Goal: Transaction & Acquisition: Book appointment/travel/reservation

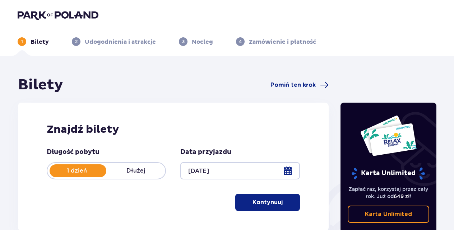
click at [280, 203] on span "button" at bounding box center [284, 202] width 9 height 9
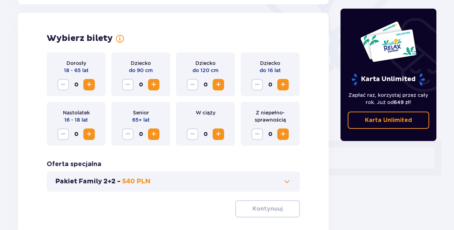
scroll to position [200, 0]
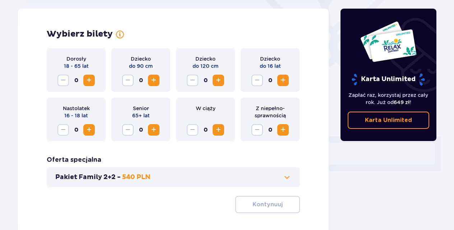
click at [90, 82] on span "Zwiększ" at bounding box center [89, 80] width 9 height 9
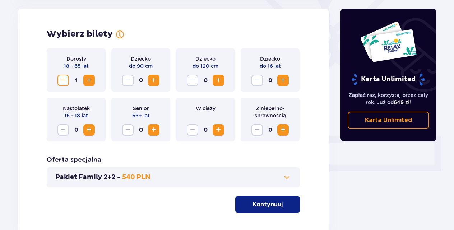
click at [90, 82] on span "Zwiększ" at bounding box center [89, 80] width 9 height 9
click at [258, 204] on p "Kontynuuj" at bounding box center [268, 205] width 30 height 8
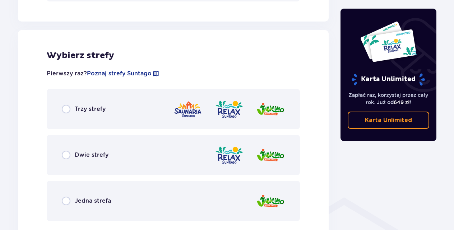
scroll to position [399, 0]
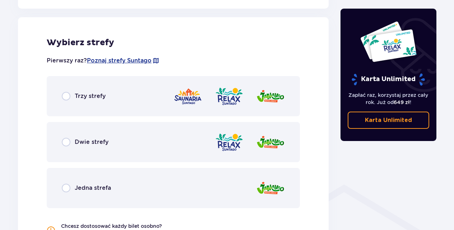
click at [66, 142] on input "radio" at bounding box center [66, 142] width 9 height 9
radio input "true"
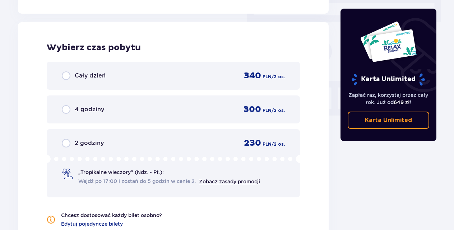
scroll to position [649, 0]
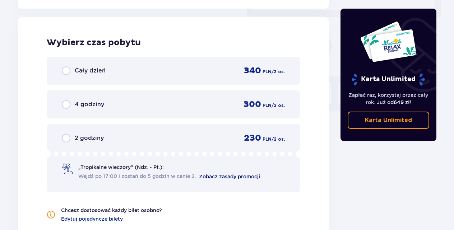
click at [230, 177] on link "Zobacz zasady promocji" at bounding box center [229, 177] width 61 height 6
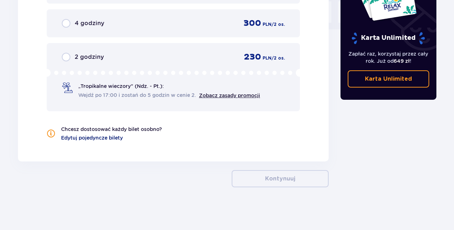
click at [111, 137] on span "Edytuj pojedyncze bilety" at bounding box center [92, 137] width 62 height 7
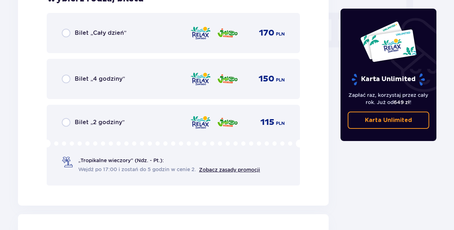
scroll to position [713, 0]
click at [63, 122] on input "radio" at bounding box center [66, 122] width 9 height 9
radio input "true"
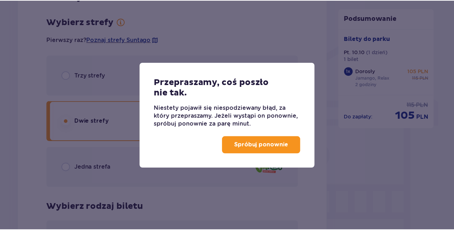
scroll to position [444, 0]
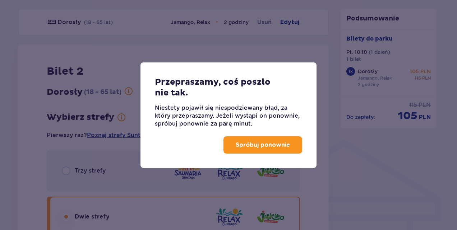
click at [276, 140] on button "Spróbuj ponownie" at bounding box center [263, 145] width 79 height 17
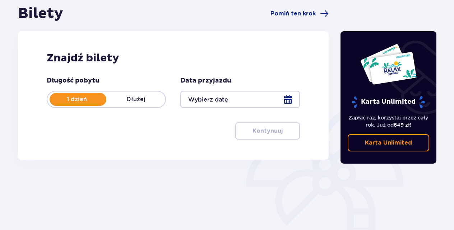
scroll to position [78, 0]
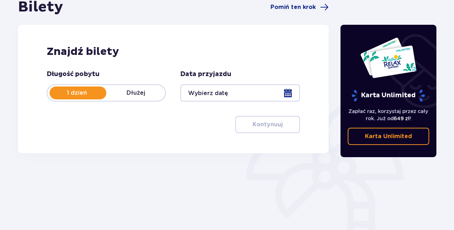
click at [139, 91] on p "Dłużej" at bounding box center [135, 93] width 59 height 8
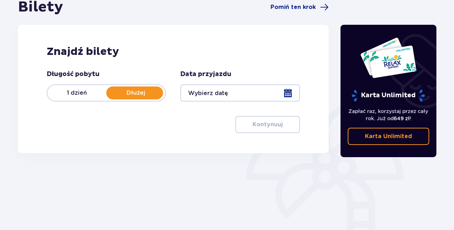
click at [243, 90] on div at bounding box center [239, 92] width 119 height 17
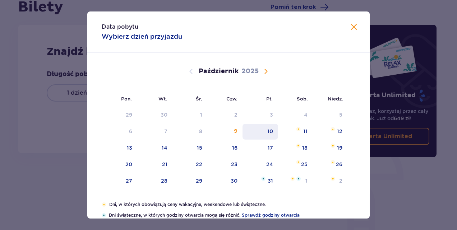
click at [271, 132] on div "10" at bounding box center [270, 131] width 6 height 7
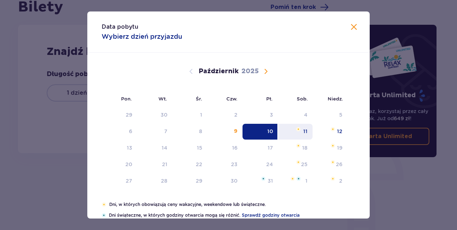
click at [307, 133] on div "11" at bounding box center [295, 132] width 35 height 16
type input "[DATE] - [DATE]"
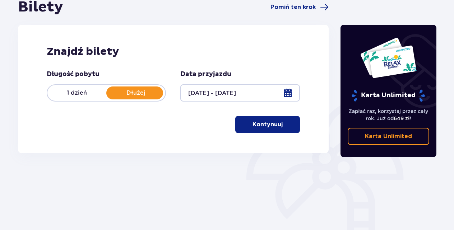
click at [260, 125] on p "Kontynuuj" at bounding box center [268, 125] width 30 height 8
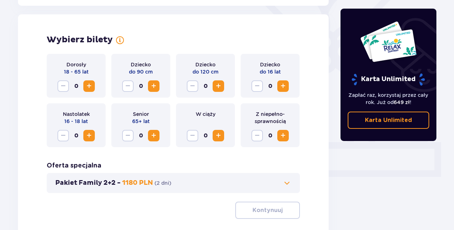
scroll to position [200, 0]
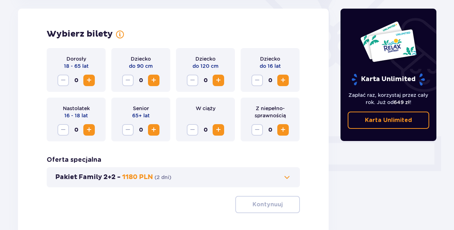
click at [89, 80] on span "Zwiększ" at bounding box center [89, 80] width 9 height 9
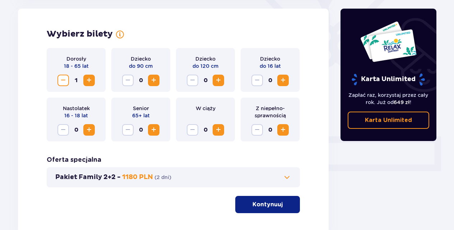
click at [89, 80] on span "Zwiększ" at bounding box center [89, 80] width 9 height 9
click at [265, 203] on p "Kontynuuj" at bounding box center [268, 205] width 30 height 8
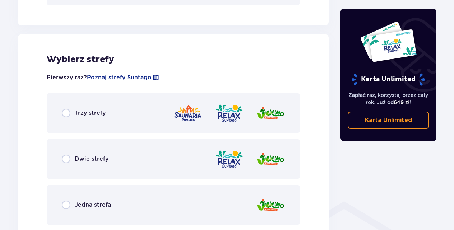
scroll to position [399, 0]
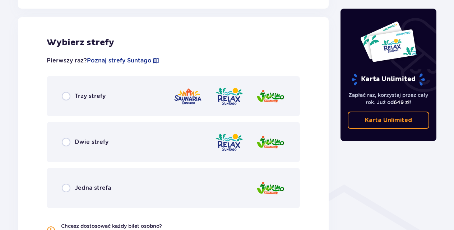
click at [139, 143] on div "Dwie strefy" at bounding box center [173, 142] width 253 height 40
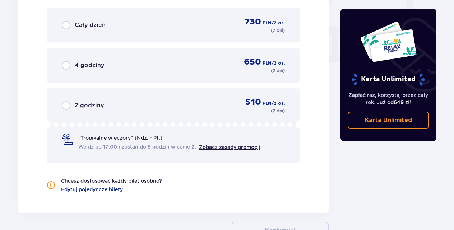
scroll to position [690, 0]
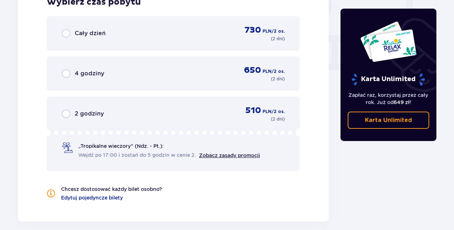
click at [65, 111] on input "radio" at bounding box center [66, 114] width 9 height 9
radio input "true"
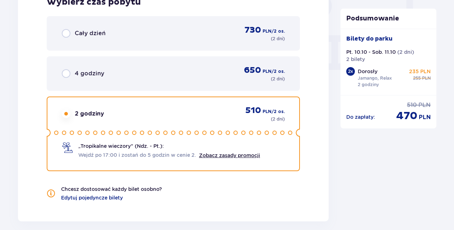
scroll to position [790, 0]
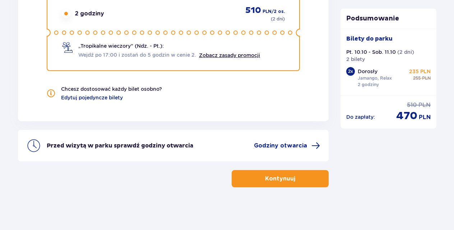
click at [277, 183] on button "Kontynuuj" at bounding box center [280, 178] width 97 height 17
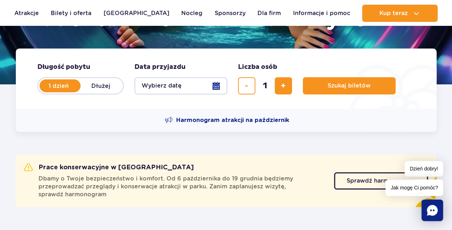
scroll to position [142, 0]
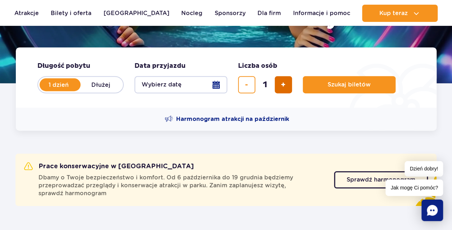
click at [284, 85] on span "dodaj bilet" at bounding box center [283, 85] width 5 height 0
type input "2"
click at [206, 84] on button "Wybierz datę" at bounding box center [180, 84] width 93 height 17
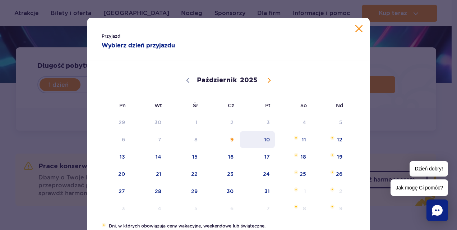
click at [266, 139] on span "10" at bounding box center [257, 140] width 36 height 17
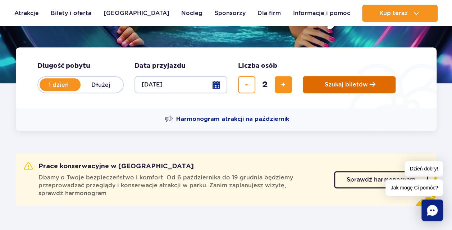
click at [347, 85] on span "Szukaj biletów" at bounding box center [346, 85] width 43 height 6
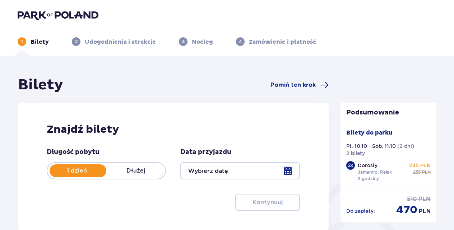
type input "10.10.25 - 11.10.25"
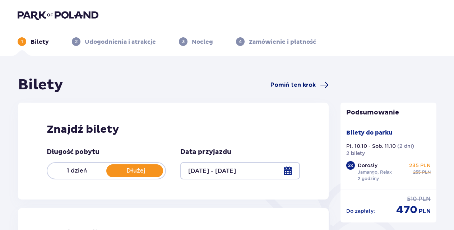
click at [306, 84] on span "Pomiń ten krok" at bounding box center [293, 85] width 45 height 8
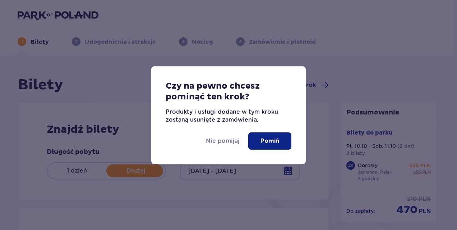
click at [263, 138] on p "Pomiń" at bounding box center [270, 141] width 19 height 8
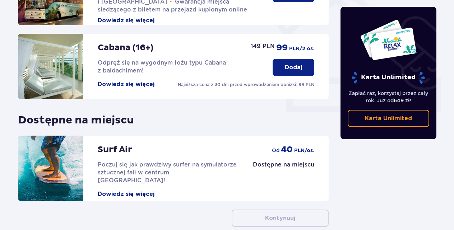
scroll to position [291, 0]
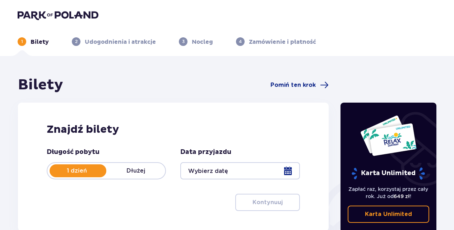
click at [244, 173] on div at bounding box center [239, 170] width 119 height 17
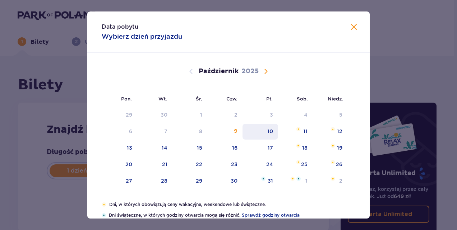
click at [271, 130] on div "10" at bounding box center [270, 131] width 6 height 7
type input "[DATE]"
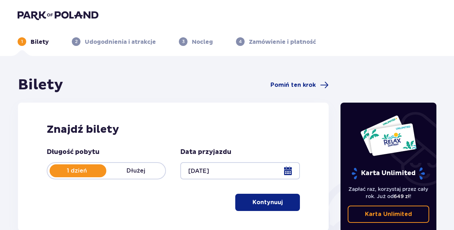
click at [268, 204] on p "Kontynuuj" at bounding box center [268, 203] width 30 height 8
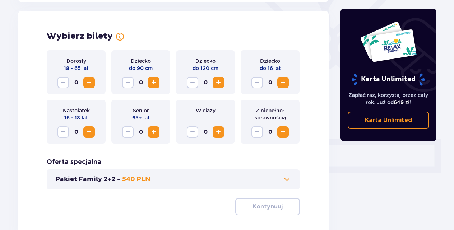
scroll to position [200, 0]
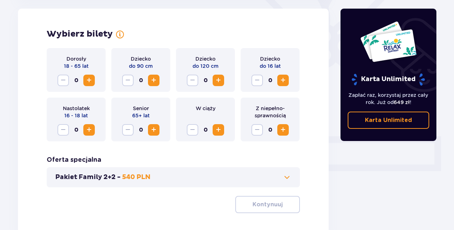
click at [88, 81] on span "Zwiększ" at bounding box center [89, 80] width 9 height 9
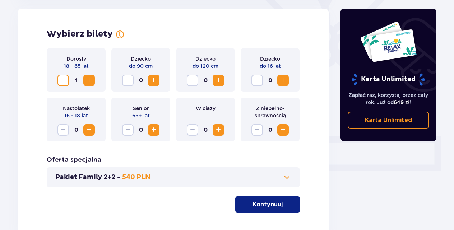
click at [88, 81] on span "Zwiększ" at bounding box center [89, 80] width 9 height 9
click at [265, 206] on p "Kontynuuj" at bounding box center [268, 205] width 30 height 8
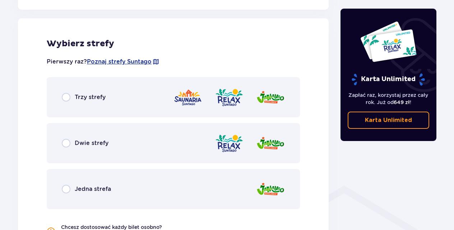
scroll to position [399, 0]
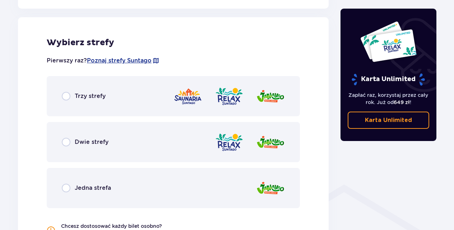
click at [93, 141] on span "Dwie strefy" at bounding box center [92, 142] width 34 height 8
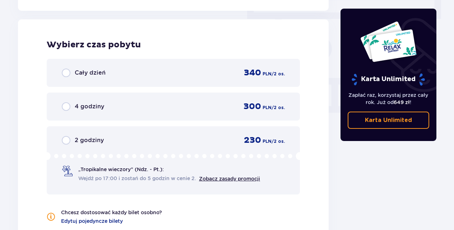
scroll to position [649, 0]
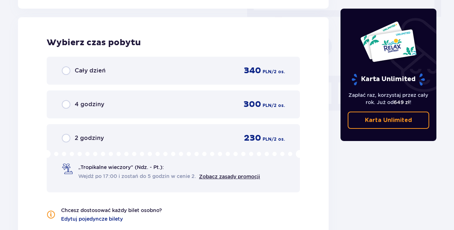
click at [65, 138] on input "radio" at bounding box center [66, 138] width 9 height 9
radio input "true"
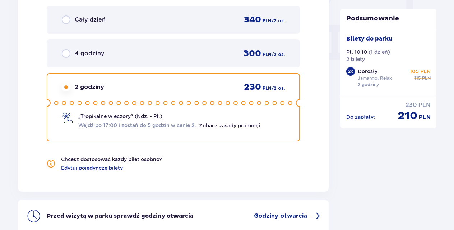
scroll to position [771, 0]
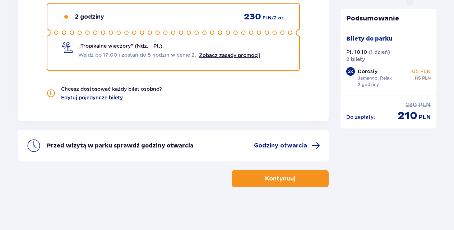
click at [273, 178] on p "Kontynuuj" at bounding box center [280, 179] width 30 height 8
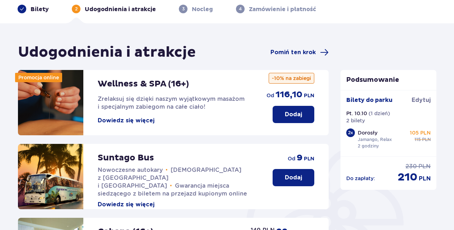
scroll to position [34, 0]
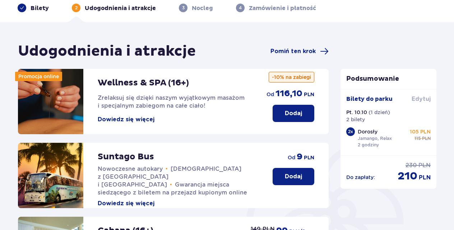
click at [423, 98] on span "Edytuj" at bounding box center [421, 99] width 19 height 8
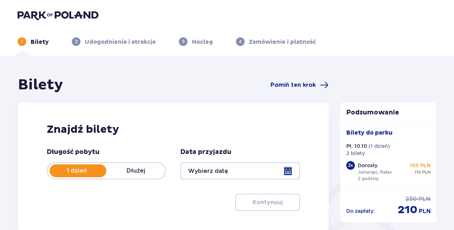
type input "[DATE]"
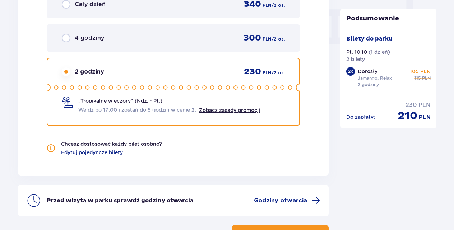
scroll to position [771, 0]
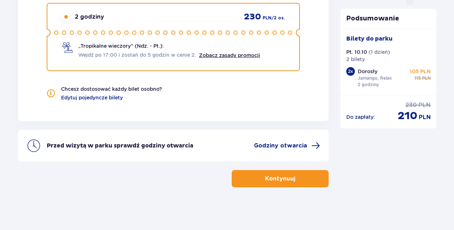
click at [282, 178] on p "Kontynuuj" at bounding box center [280, 179] width 30 height 8
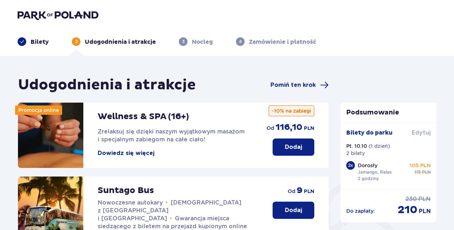
click at [422, 133] on span "Edytuj" at bounding box center [421, 133] width 19 height 8
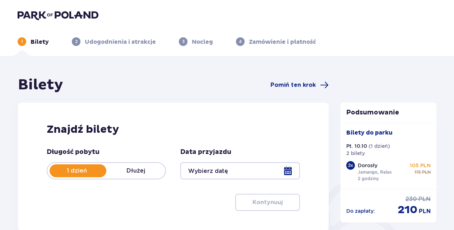
type input "[DATE]"
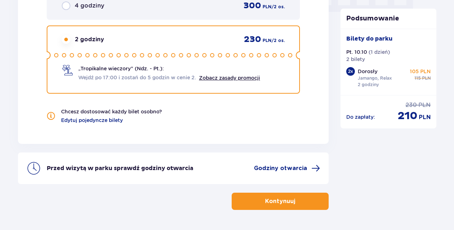
scroll to position [771, 0]
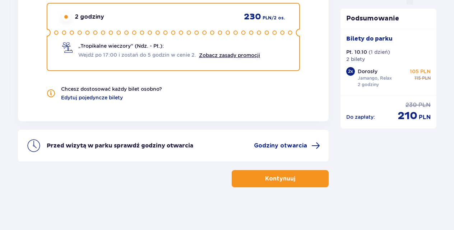
click at [290, 173] on button "Kontynuuj" at bounding box center [280, 178] width 97 height 17
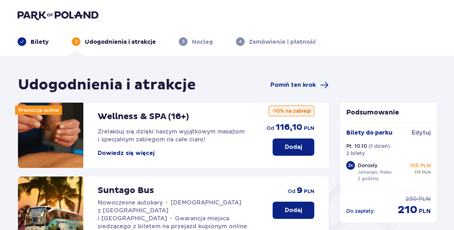
click at [409, 210] on span "210" at bounding box center [408, 210] width 20 height 14
click at [410, 175] on div "105 PLN cena regularna 115 PLN" at bounding box center [420, 169] width 22 height 14
click at [417, 131] on span "Edytuj" at bounding box center [421, 133] width 19 height 8
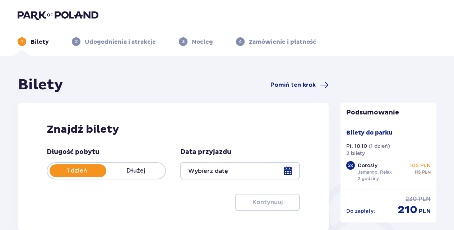
type input "[DATE]"
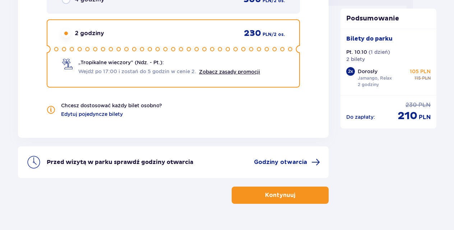
scroll to position [771, 0]
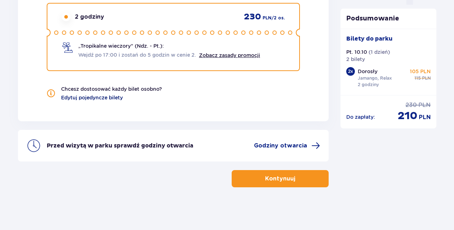
click at [103, 96] on span "Edytuj pojedyncze bilety" at bounding box center [92, 97] width 62 height 7
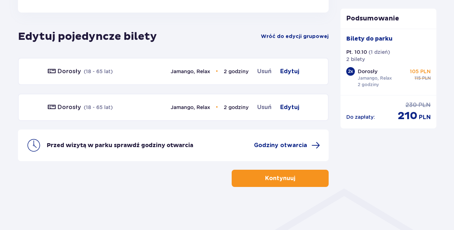
scroll to position [395, 0]
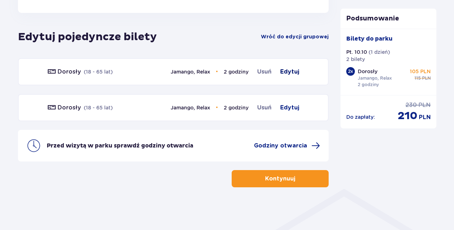
click at [290, 70] on span "Edytuj" at bounding box center [289, 72] width 19 height 9
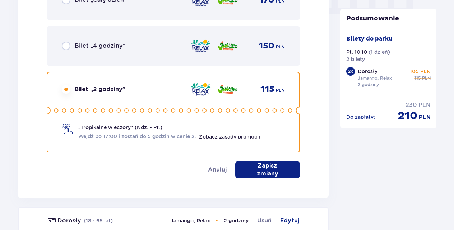
scroll to position [819, 0]
